Goal: Find specific page/section: Find specific page/section

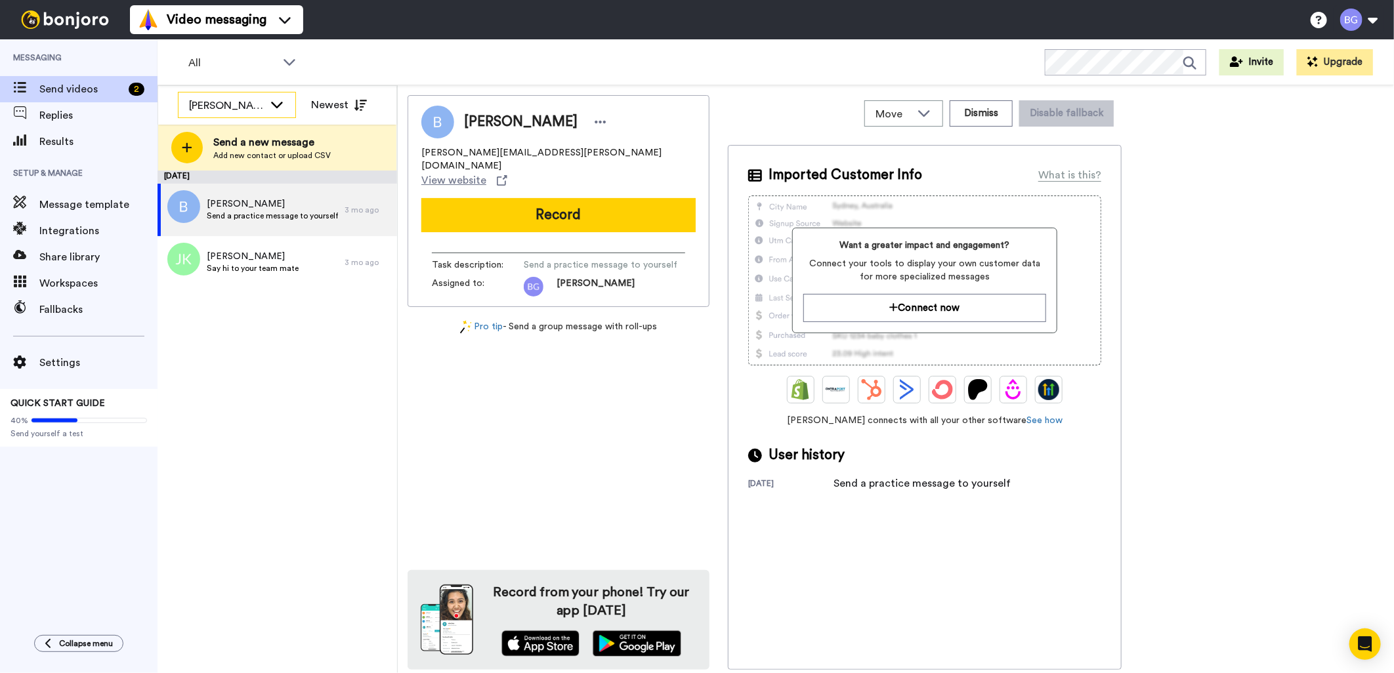
click at [276, 106] on icon at bounding box center [277, 105] width 12 height 7
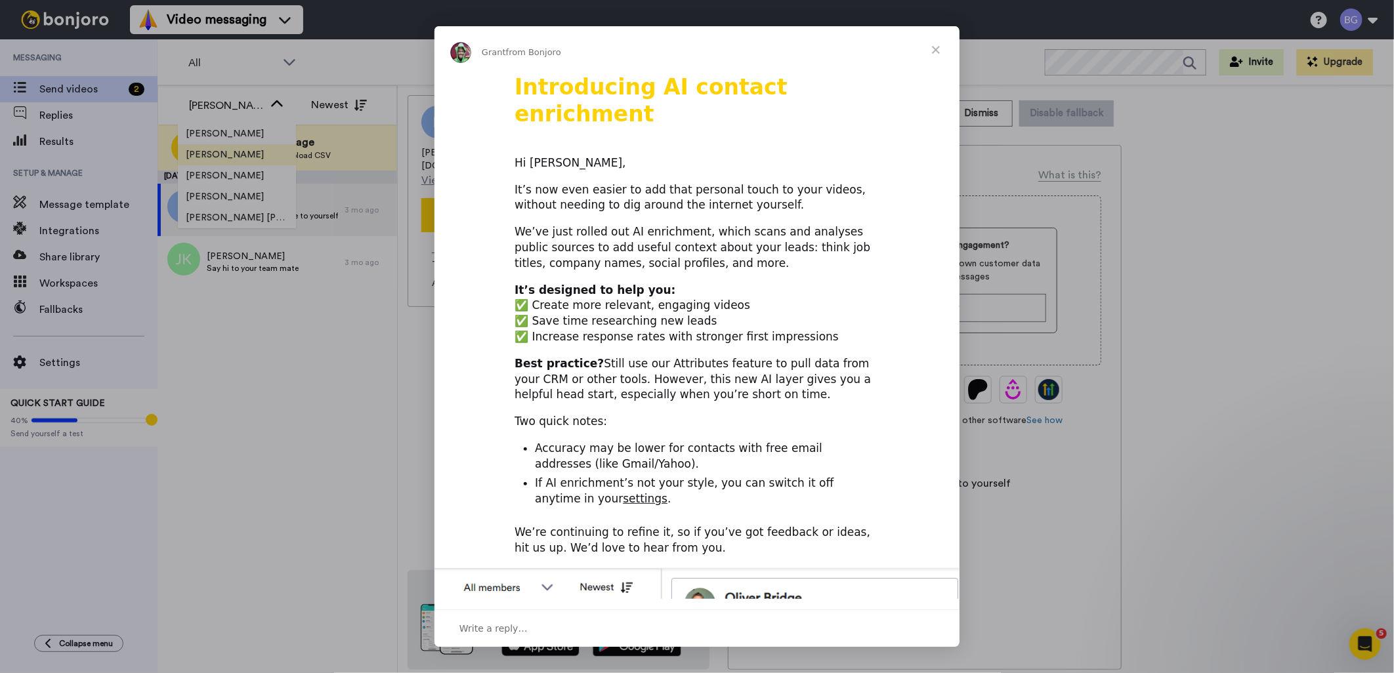
click at [932, 47] on span "Close" at bounding box center [935, 49] width 47 height 47
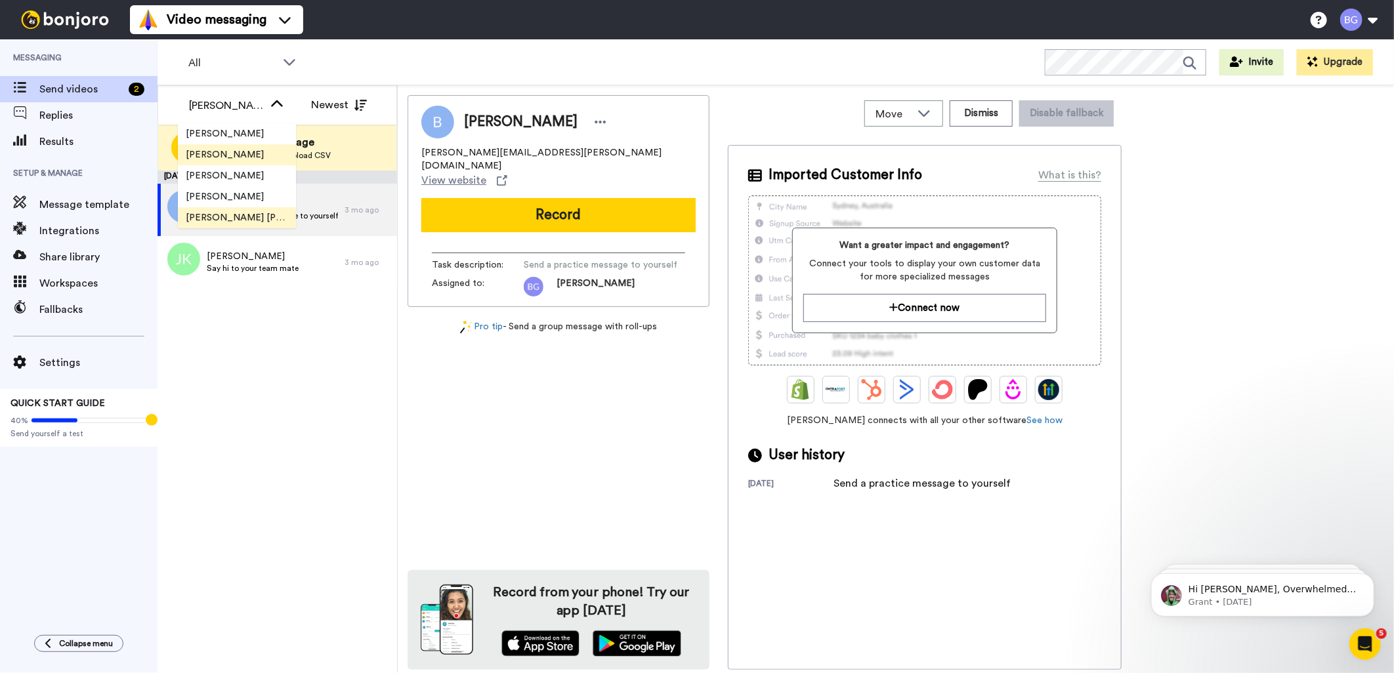
click at [221, 218] on span "[PERSON_NAME] [PERSON_NAME]" at bounding box center [237, 217] width 118 height 13
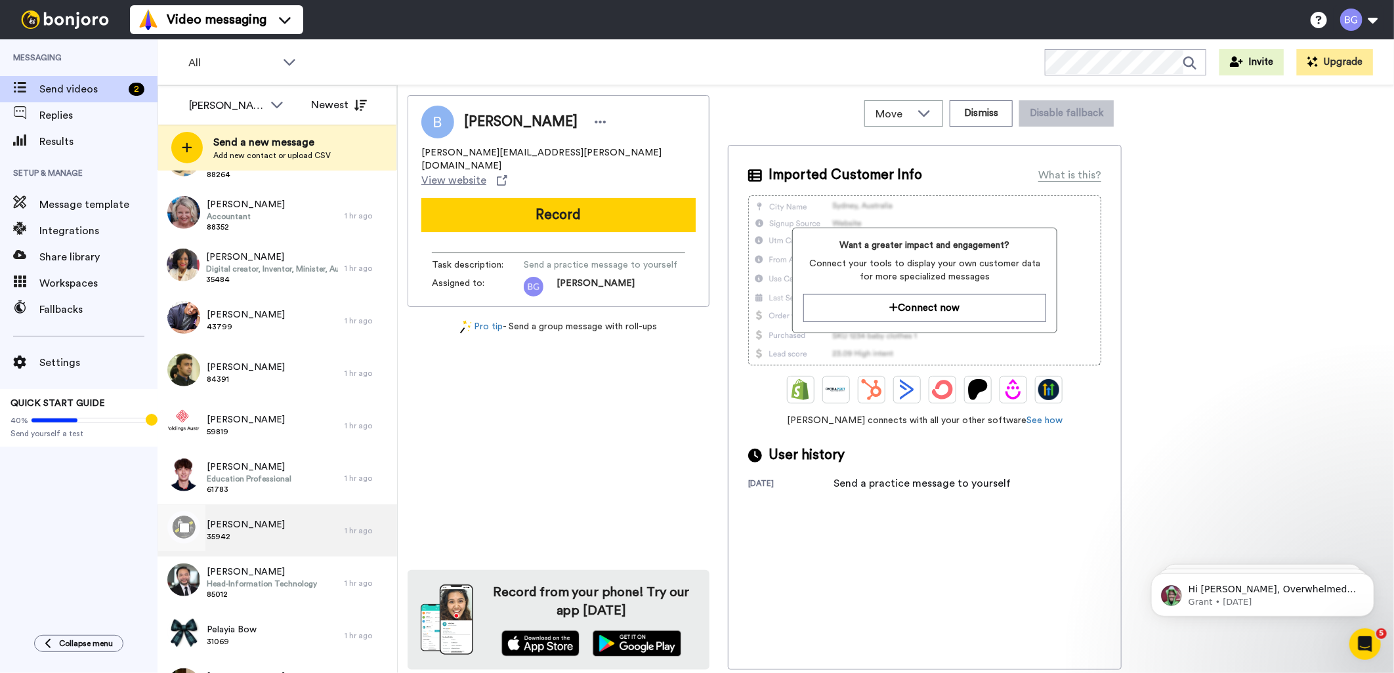
scroll to position [802, 0]
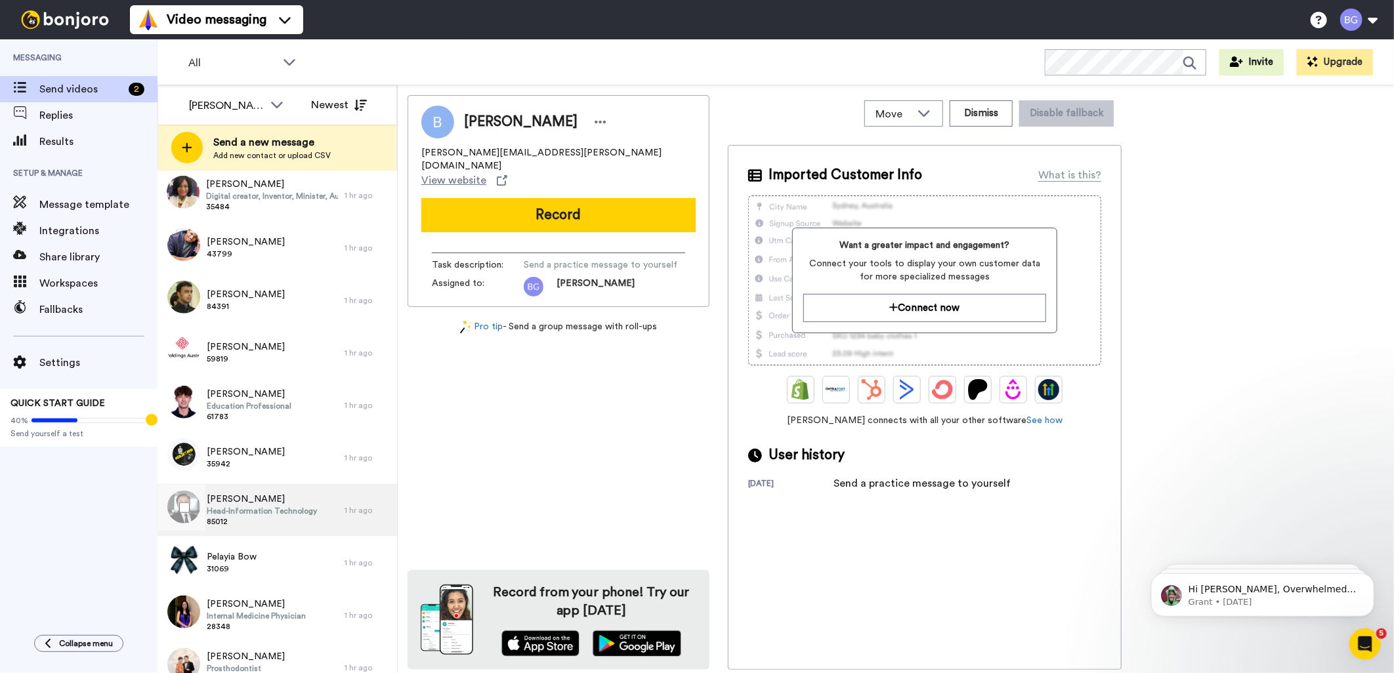
click at [244, 499] on span "[PERSON_NAME]" at bounding box center [262, 499] width 110 height 13
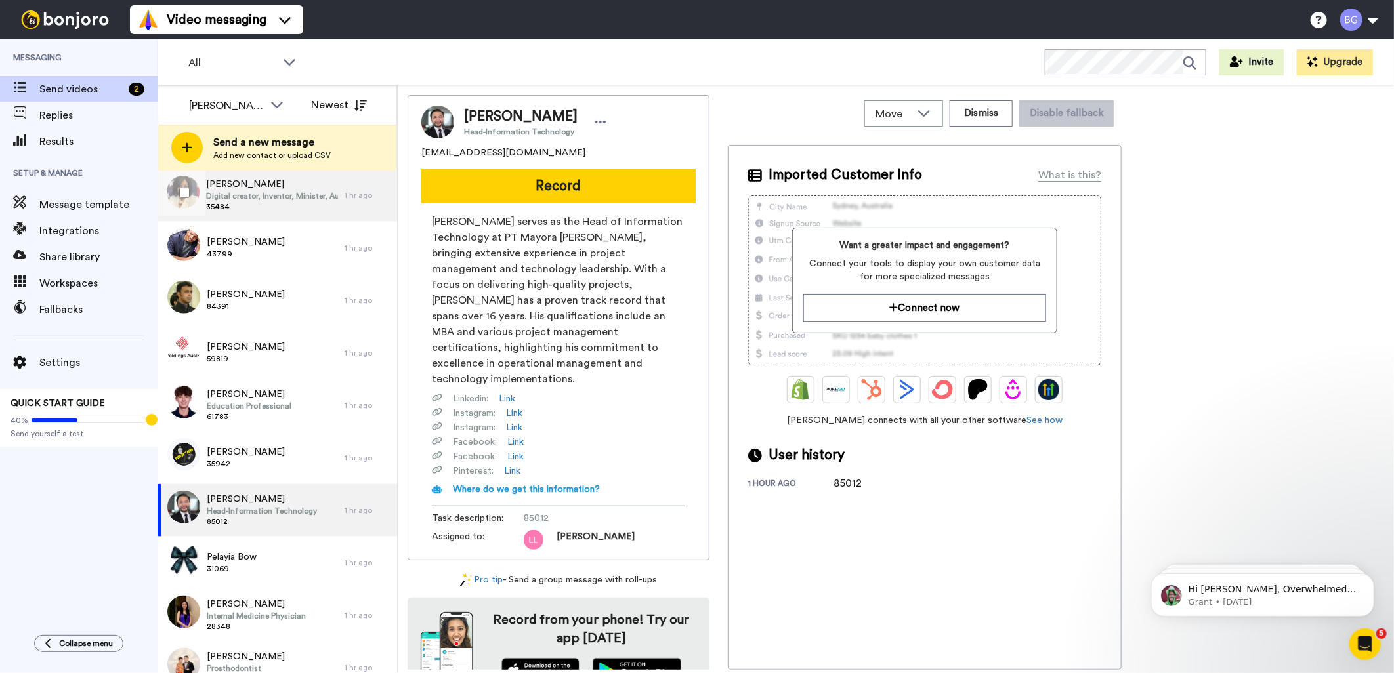
click at [264, 185] on span "[PERSON_NAME]" at bounding box center [272, 184] width 132 height 13
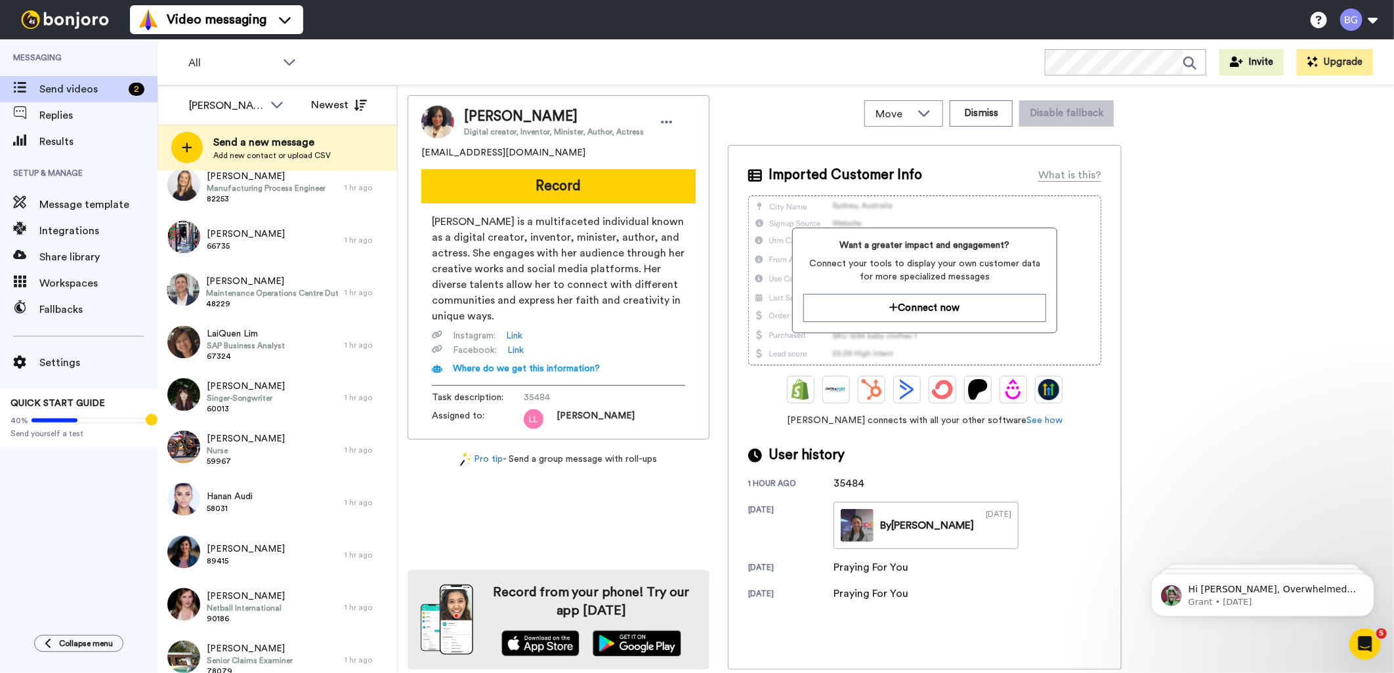
scroll to position [1968, 0]
